Goal: Transaction & Acquisition: Book appointment/travel/reservation

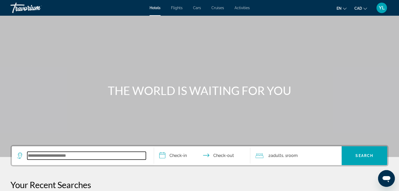
click at [83, 155] on input "Search widget" at bounding box center [86, 156] width 118 height 8
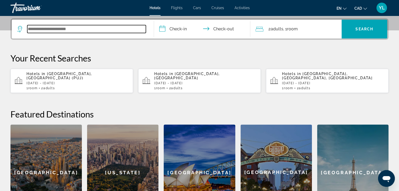
scroll to position [128, 0]
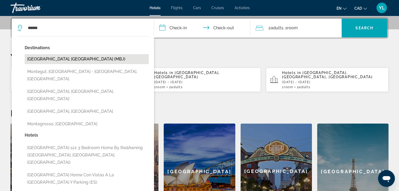
click at [90, 59] on button "[GEOGRAPHIC_DATA], [GEOGRAPHIC_DATA] (MBJ)" at bounding box center [87, 59] width 124 height 10
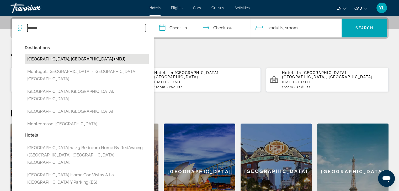
type input "**********"
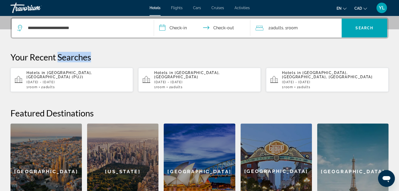
click at [90, 59] on p "Your Recent Searches" at bounding box center [199, 57] width 378 height 10
click at [187, 28] on input "**********" at bounding box center [203, 29] width 99 height 20
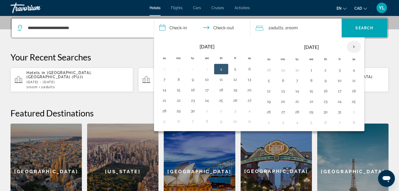
click at [353, 46] on th "Next month" at bounding box center [353, 47] width 14 height 12
click at [351, 46] on th "Next month" at bounding box center [353, 47] width 14 height 12
click at [162, 121] on button "30" at bounding box center [164, 122] width 8 height 7
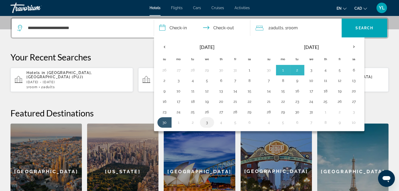
click at [208, 122] on button "3" at bounding box center [207, 122] width 8 height 7
type input "**********"
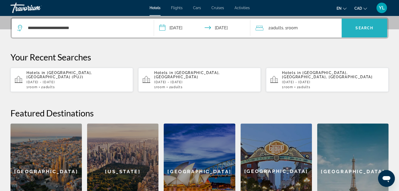
click at [365, 31] on span "Search widget" at bounding box center [364, 28] width 46 height 13
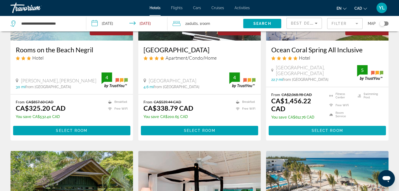
scroll to position [105, 0]
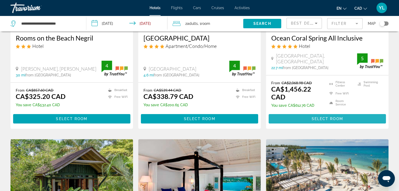
click at [313, 118] on span "Select Room" at bounding box center [326, 119] width 31 height 4
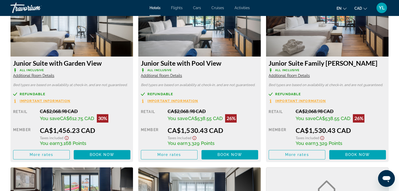
scroll to position [760, 0]
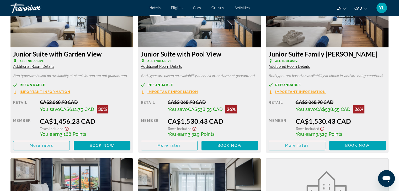
click at [63, 93] on span "Important Information" at bounding box center [45, 91] width 51 height 3
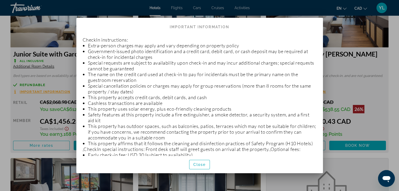
scroll to position [0, 0]
click at [199, 167] on span "button" at bounding box center [199, 165] width 20 height 13
